Goal: Check status: Check status

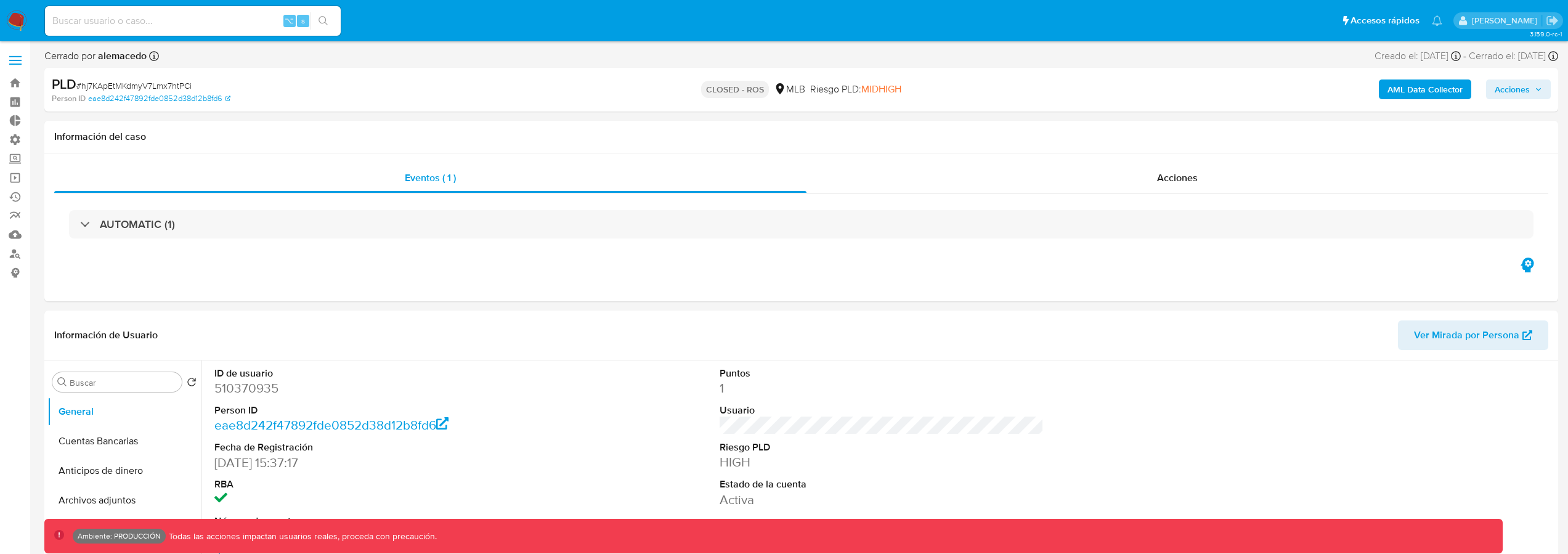
select select "10"
click at [186, 16] on input at bounding box center [192, 21] width 296 height 16
paste input "165522995"
type input "165522995"
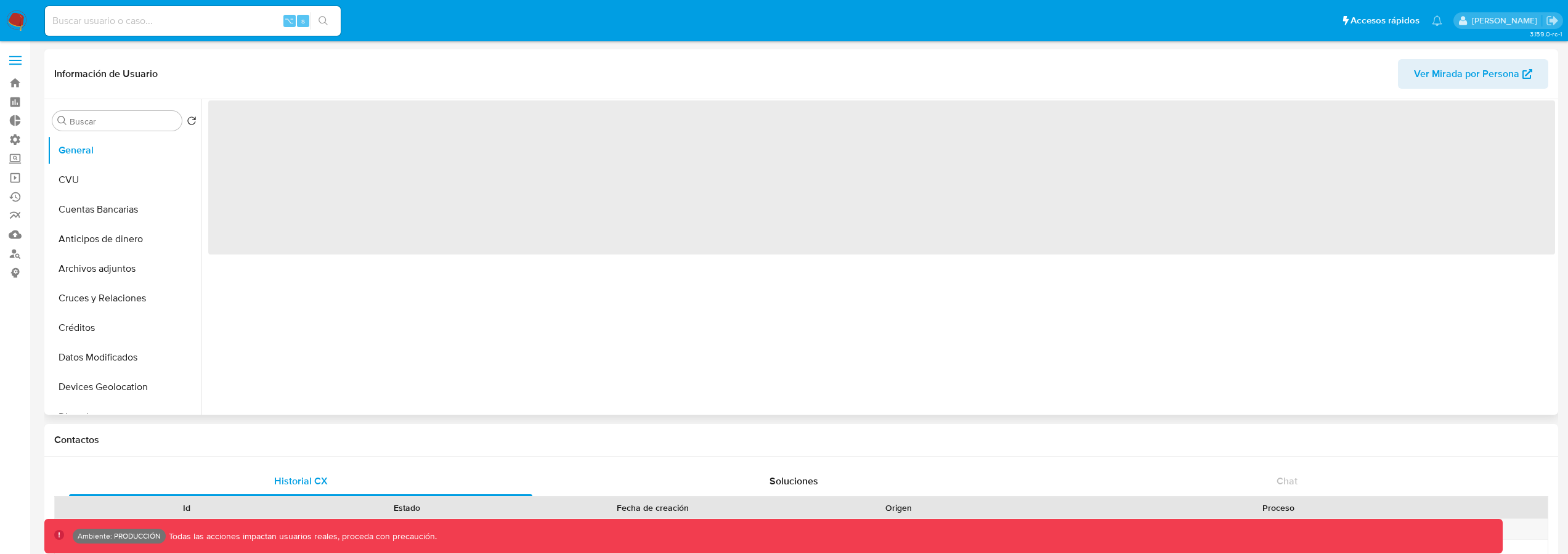
select select "10"
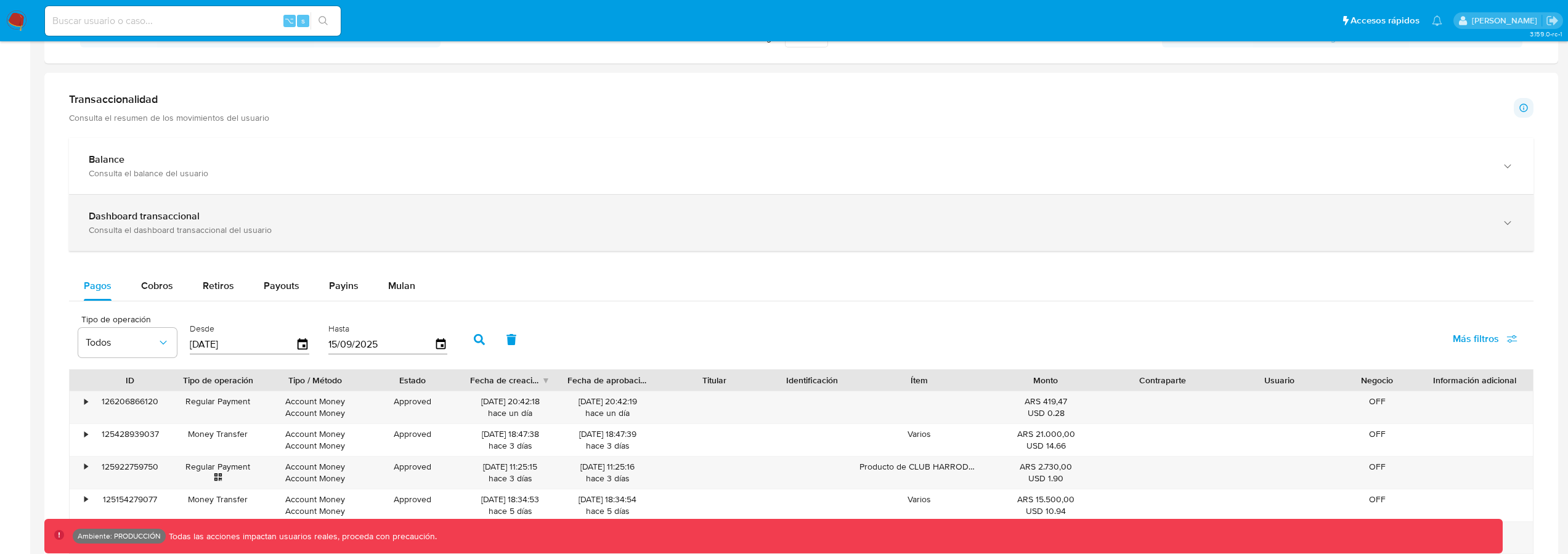
click at [383, 218] on div "Dashboard transaccional" at bounding box center [788, 216] width 1401 height 12
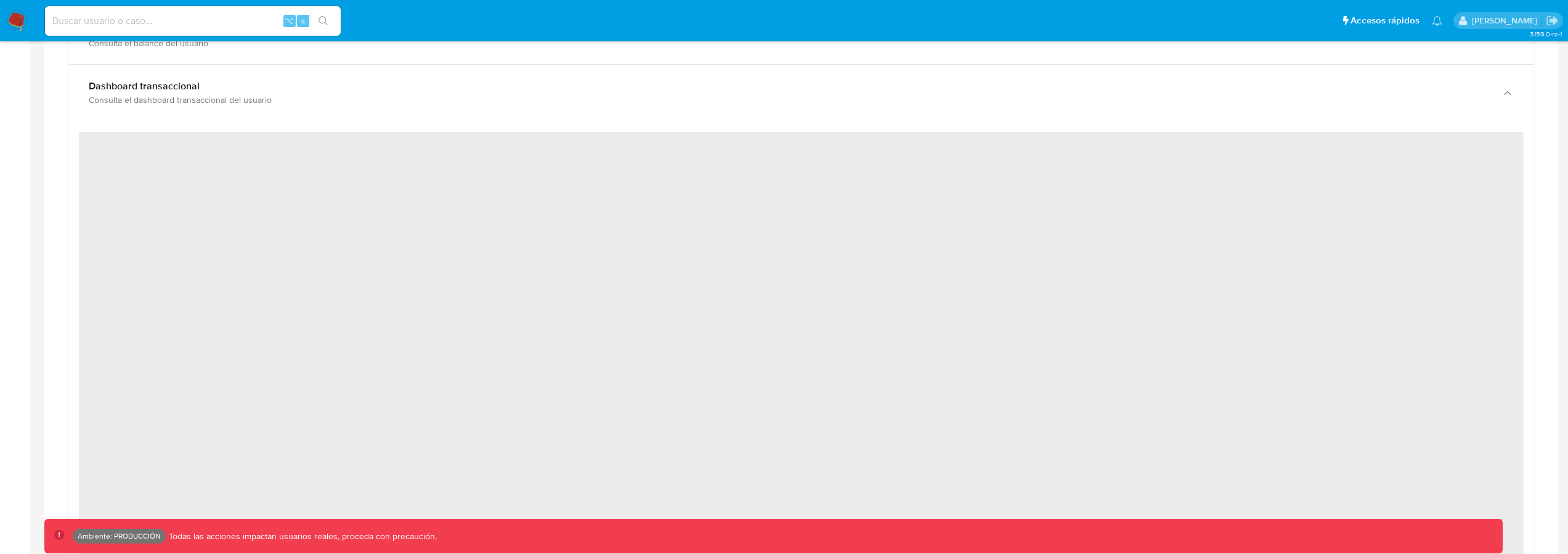
scroll to position [779, 0]
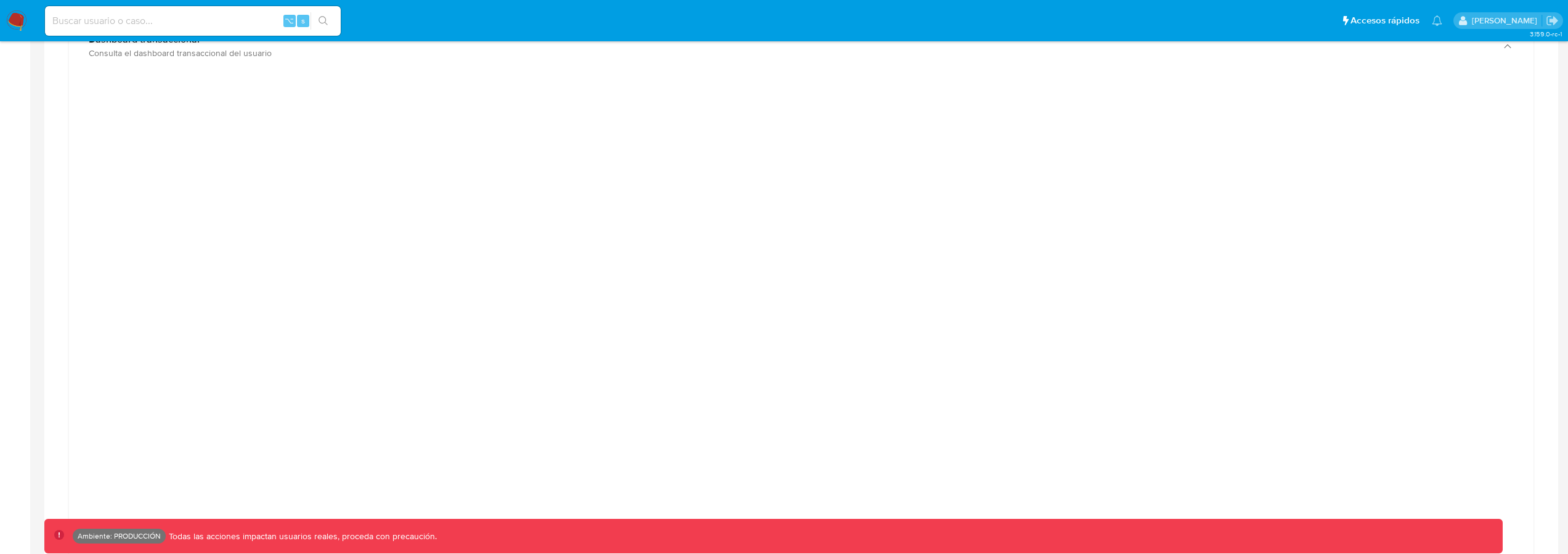
click at [197, 19] on input at bounding box center [192, 21] width 296 height 16
paste input "287344946"
type input "287344946"
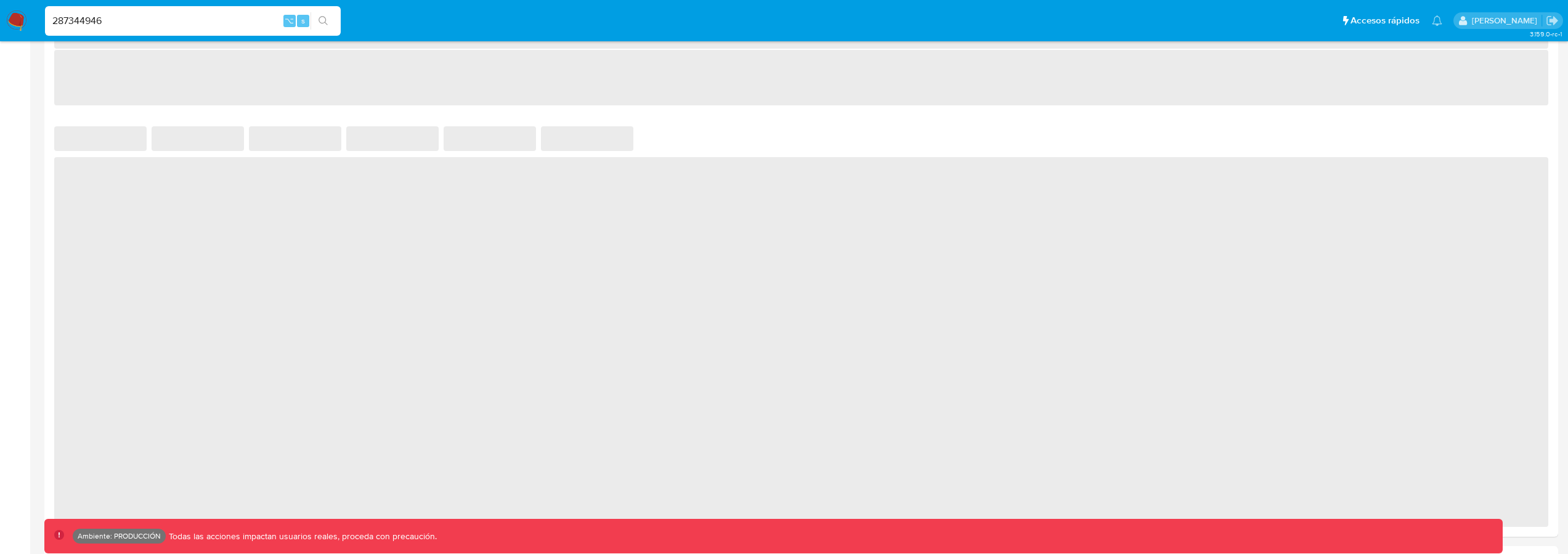
select select "10"
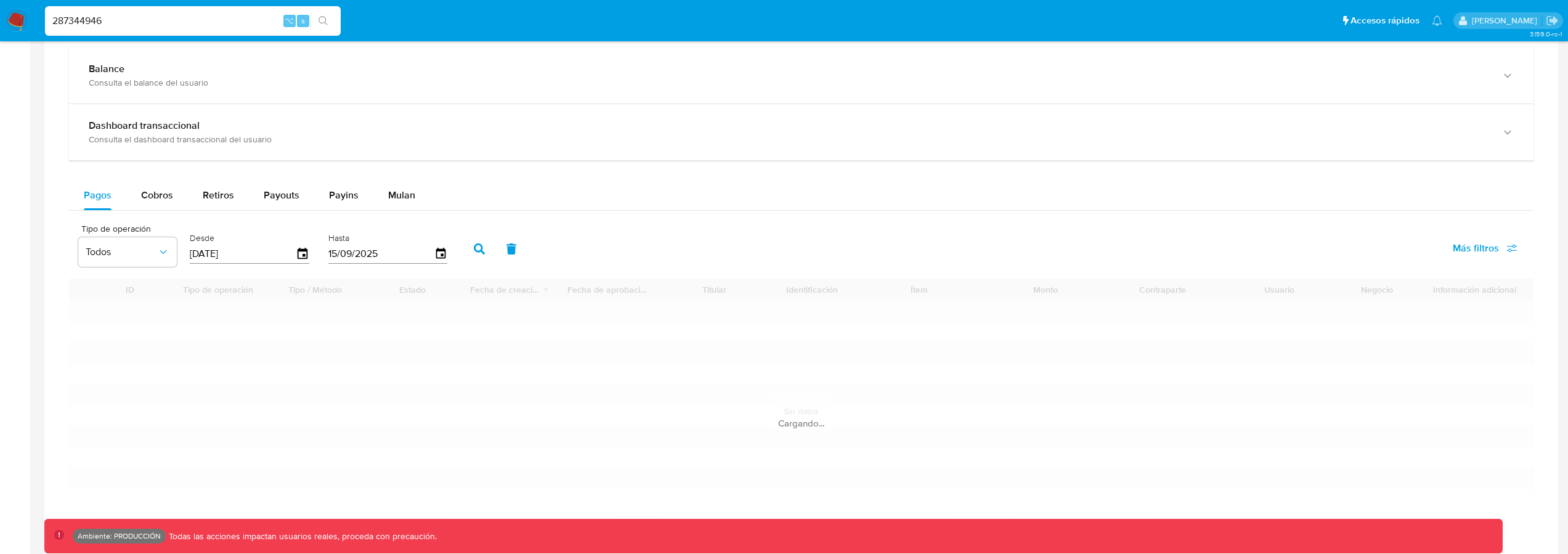
scroll to position [693, 0]
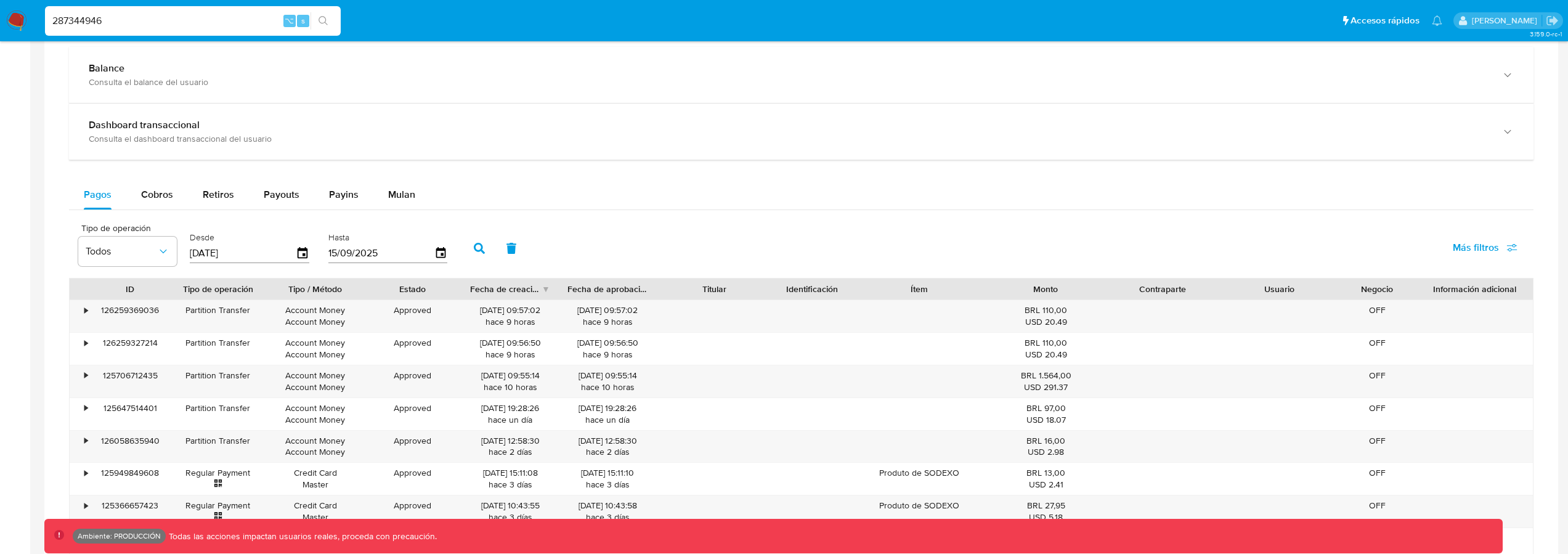
click at [384, 161] on div "Balance Consulta el balance del usuario Dashboard transaccional Consulta el das…" at bounding box center [801, 353] width 1465 height 612
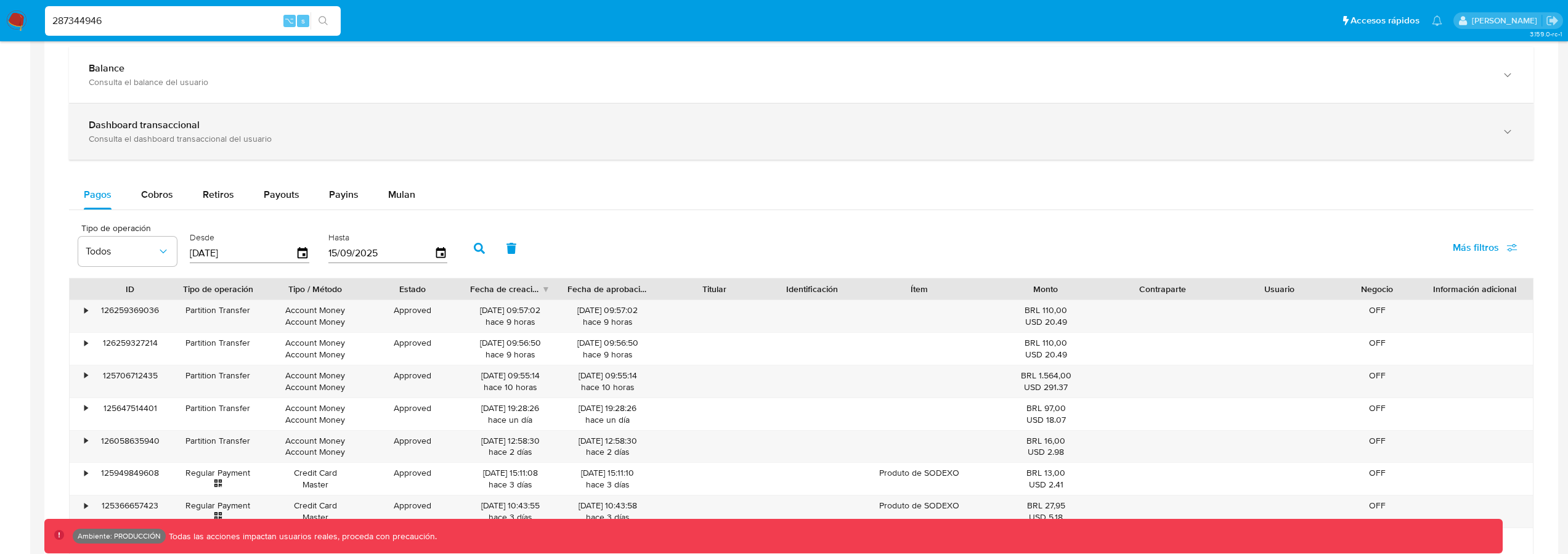
click at [398, 151] on div "Dashboard transaccional Consulta el dashboard transaccional del usuario" at bounding box center [801, 131] width 1465 height 56
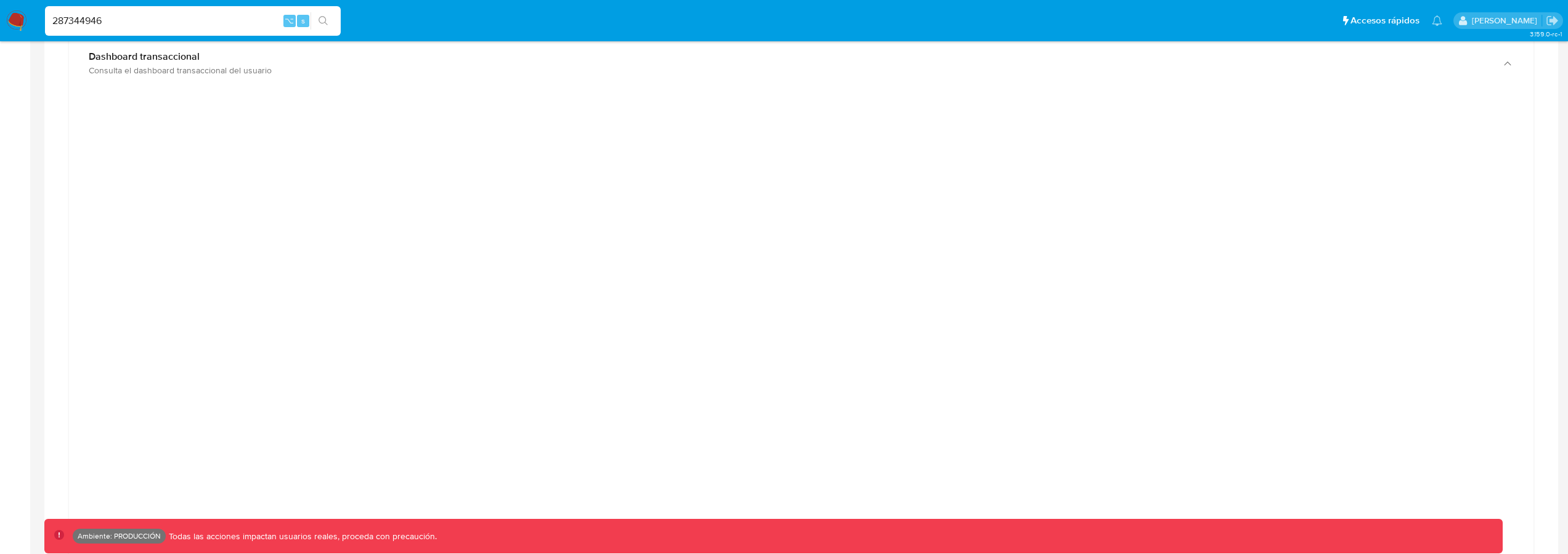
scroll to position [764, 0]
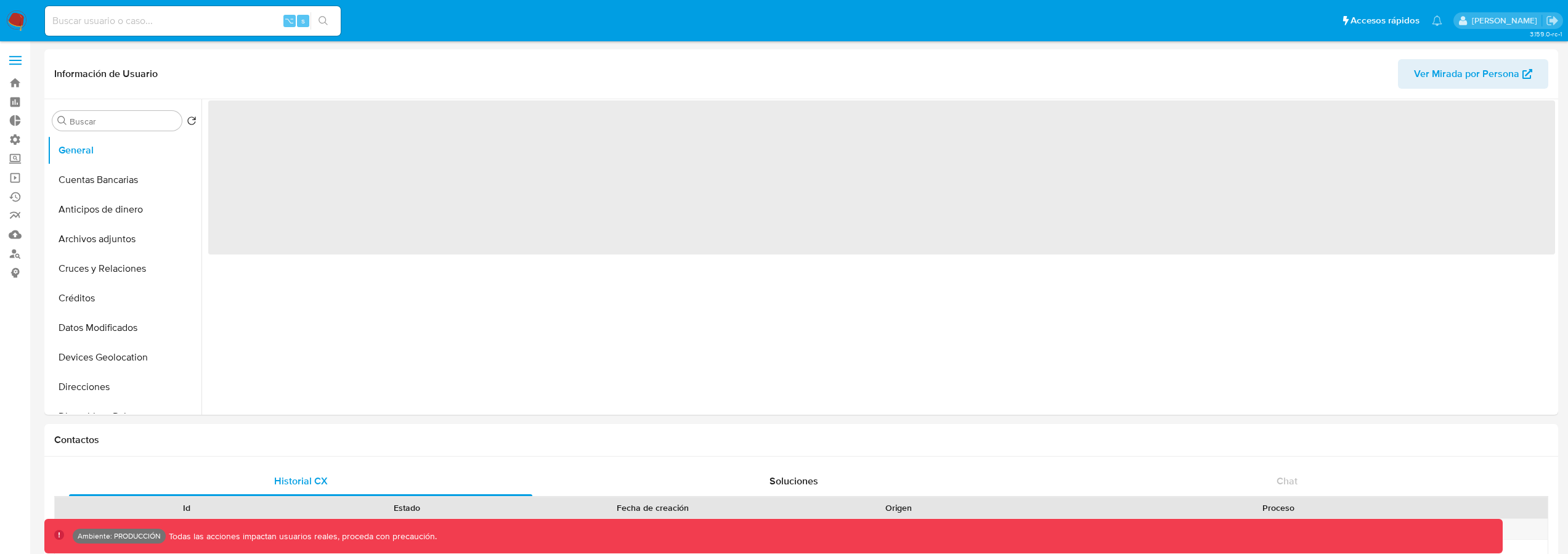
select select "10"
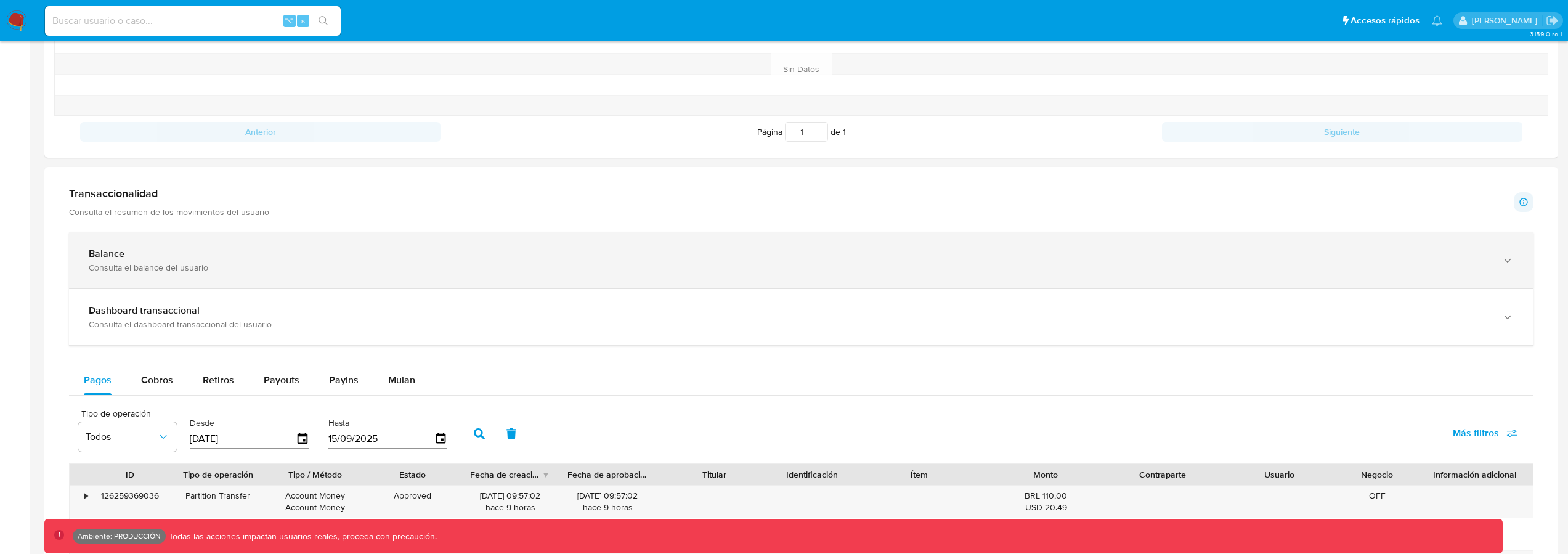
scroll to position [536, 0]
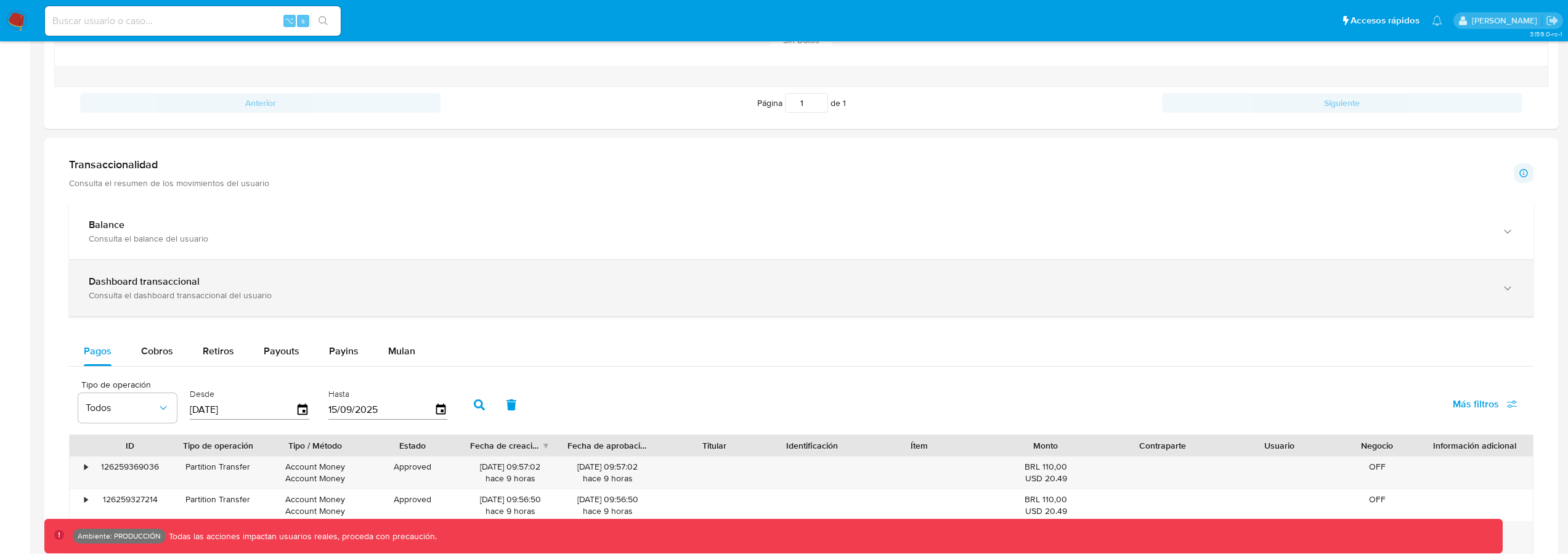
click at [527, 302] on div "Dashboard transaccional Consulta el dashboard transaccional del usuario" at bounding box center [801, 288] width 1465 height 56
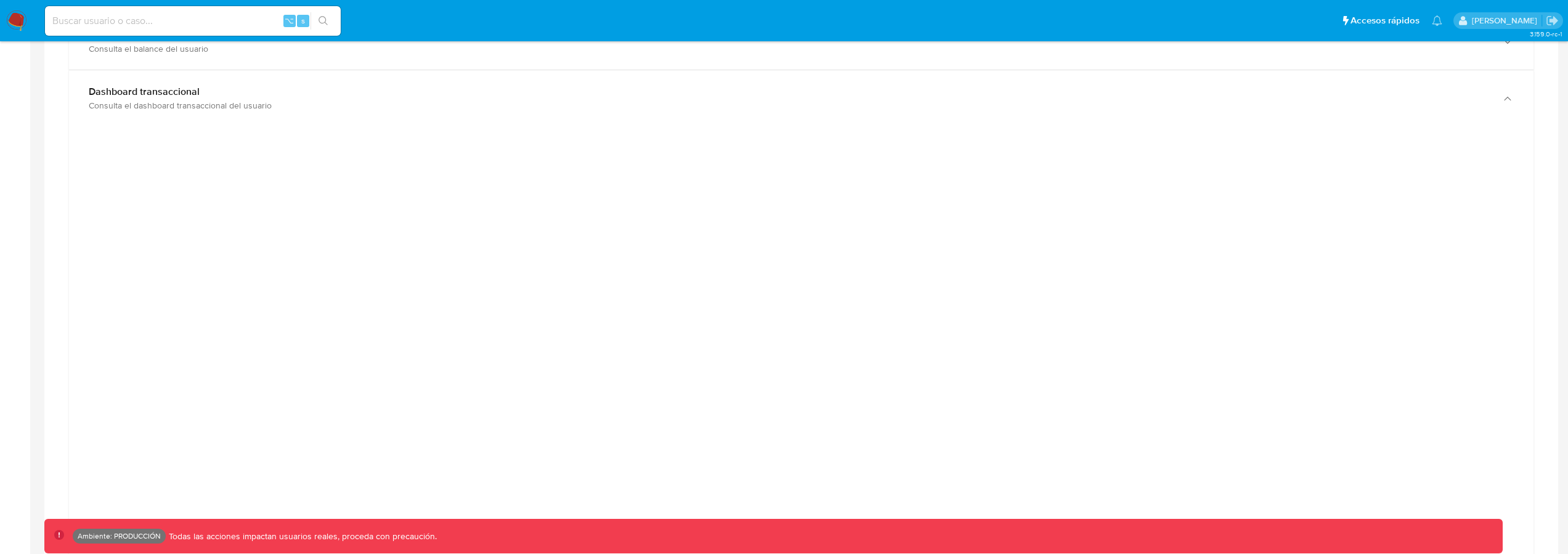
scroll to position [702, 0]
select select "10"
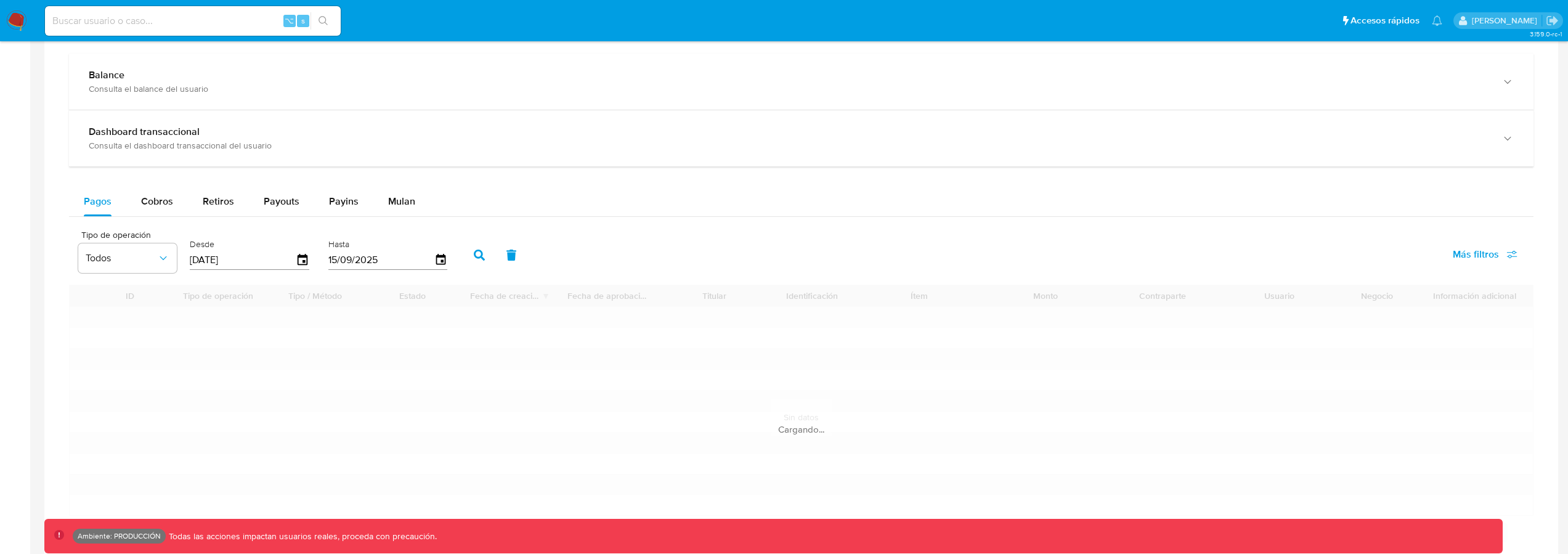
scroll to position [660, 0]
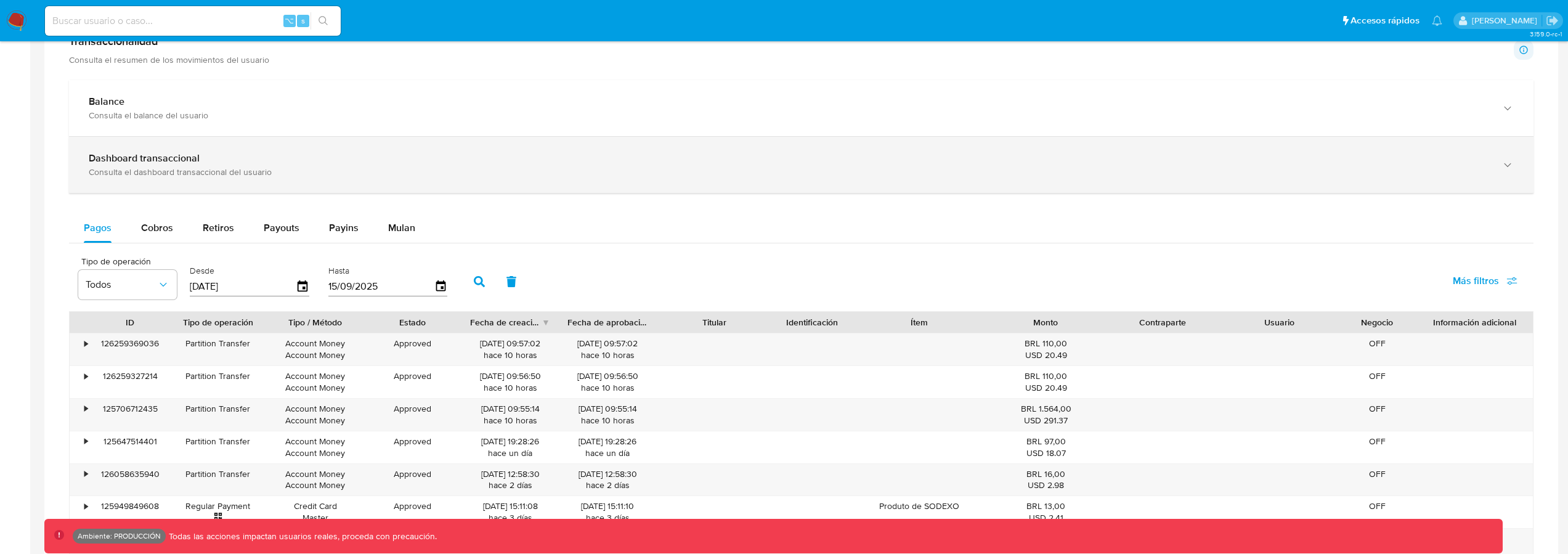
click at [491, 180] on div "Dashboard transaccional Consulta el dashboard transaccional del usuario" at bounding box center [801, 165] width 1465 height 56
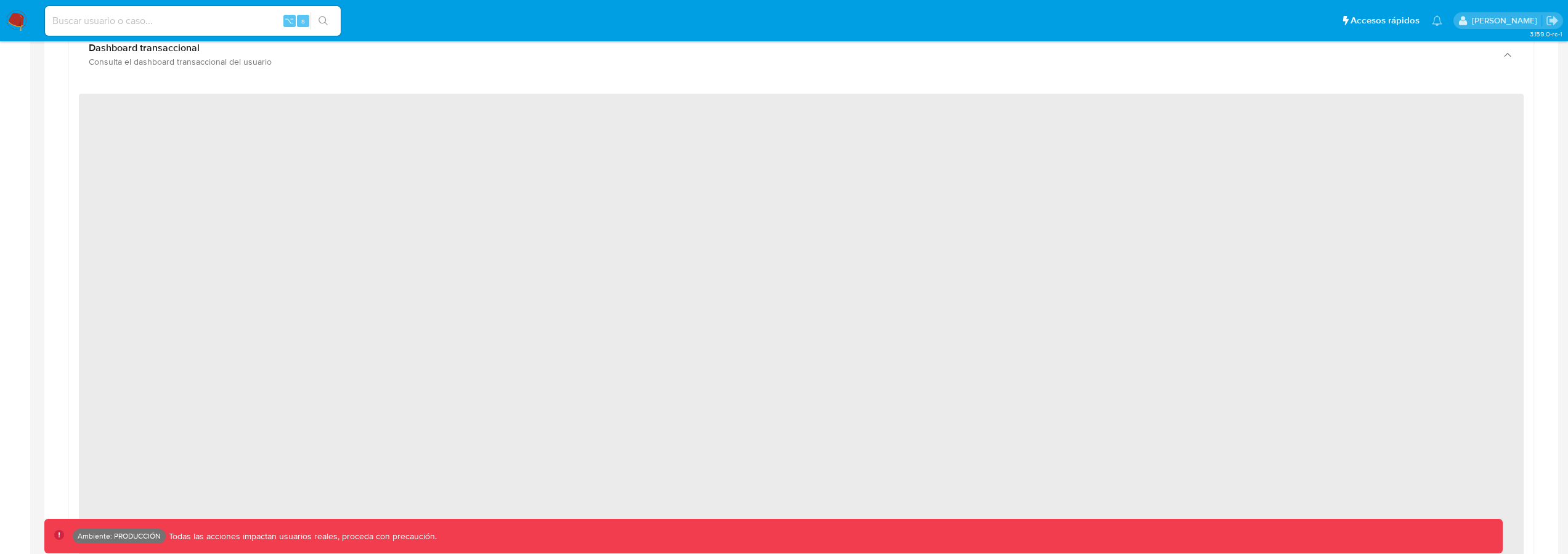
scroll to position [771, 0]
